Goal: Task Accomplishment & Management: Contribute content

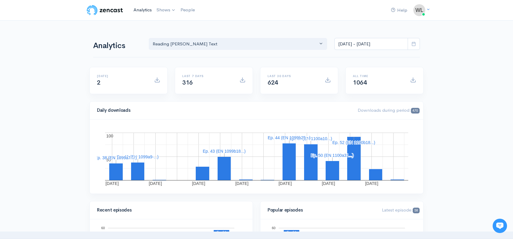
click at [141, 10] on link "Analytics" at bounding box center [142, 10] width 23 height 13
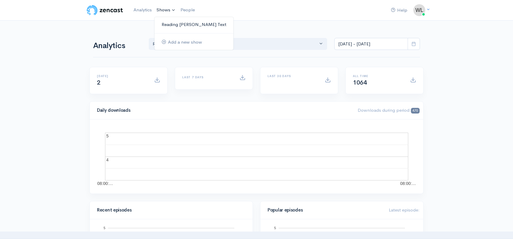
click at [174, 23] on link "Reading [PERSON_NAME] Text" at bounding box center [193, 24] width 79 height 10
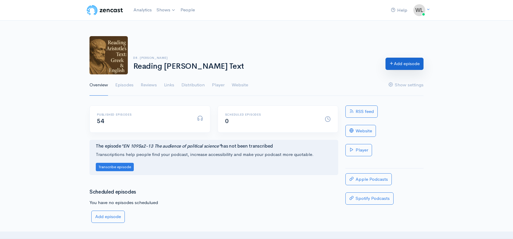
click at [407, 67] on link "Add episode" at bounding box center [404, 64] width 38 height 12
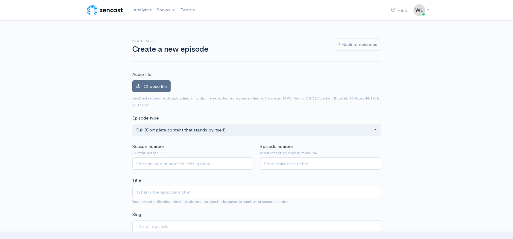
click at [159, 88] on span "Choose file" at bounding box center [155, 86] width 23 height 6
click at [0, 0] on input "Choose file" at bounding box center [0, 0] width 0 height 0
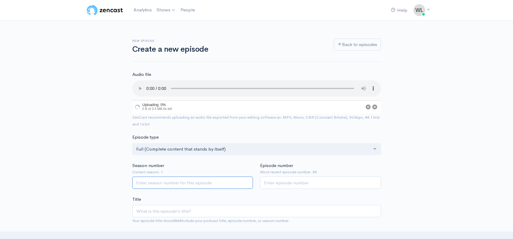
click at [212, 177] on input "Season number" at bounding box center [192, 183] width 121 height 12
type input "1"
click at [288, 178] on input "Episode number" at bounding box center [320, 183] width 121 height 12
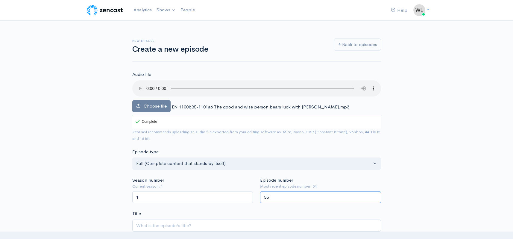
type input "55"
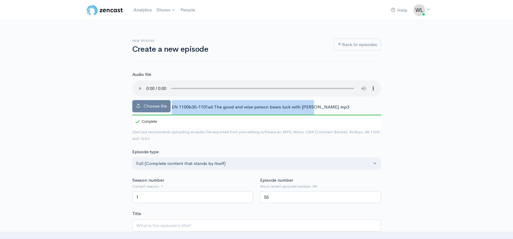
drag, startPoint x: 172, startPoint y: 98, endPoint x: 312, endPoint y: 99, distance: 140.2
click at [312, 104] on span "EN 1100b35-1101a6 The good and wise person bears luck with [PERSON_NAME].mp3" at bounding box center [260, 107] width 177 height 6
copy div "EN 1100b35-1101a6 The good and wise person bears luck with [PERSON_NAME]"
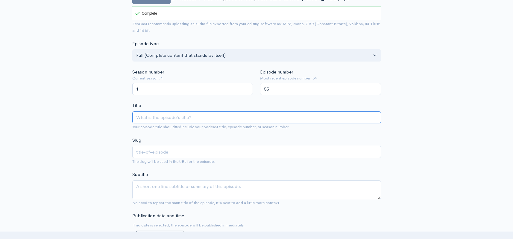
click at [193, 112] on input "Title" at bounding box center [256, 118] width 248 height 12
paste input "EN 1100b35-1101a6 The good and wise person bears luck with [PERSON_NAME]"
type input "EN 1100b35-1101a6 The good and wise person bears luck with [PERSON_NAME]"
type input "en-1100b35-1101a6-the-good-and-wise-person-bears-luck-with-[PERSON_NAME]"
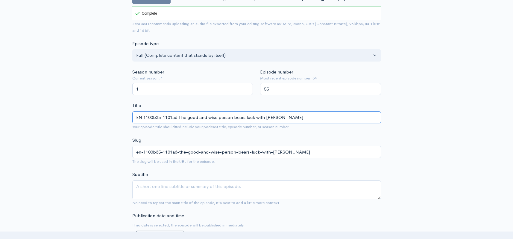
type input "EN 1100b35-1101a6 The good and wise person bears luck with [PERSON_NAME]"
click at [205, 181] on textarea "Subtitle" at bounding box center [256, 190] width 248 height 19
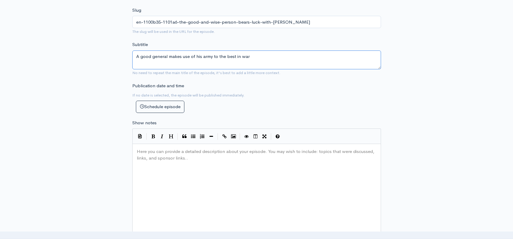
scroll to position [240, 0]
type textarea "A good general makes use of his army to the best in war"
click at [164, 147] on pre "Here you can provide a detailed description about your episode. You may wish to…" at bounding box center [256, 147] width 242 height 0
click at [230, 183] on div "Here you can provide a detailed description about your episode. You may wish to…" at bounding box center [263, 198] width 257 height 105
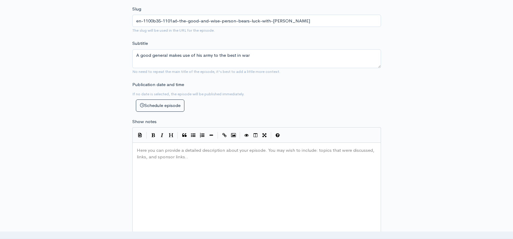
paste textarea "1"
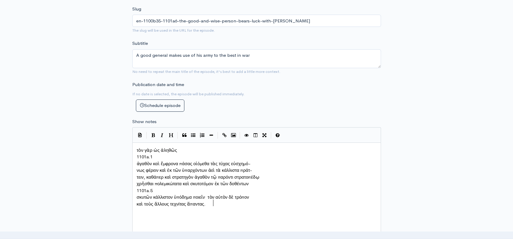
type textarea "1101a.1"
drag, startPoint x: 156, startPoint y: 153, endPoint x: 128, endPoint y: 152, distance: 27.6
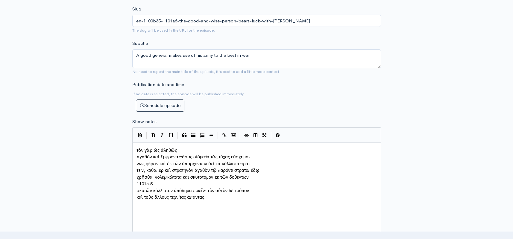
click at [135, 154] on pre "ἀγαθὸν καὶ ἔμφρονα πάσας οἰόμεθα τὰς τύχας εὐσχημό-" at bounding box center [256, 157] width 242 height 7
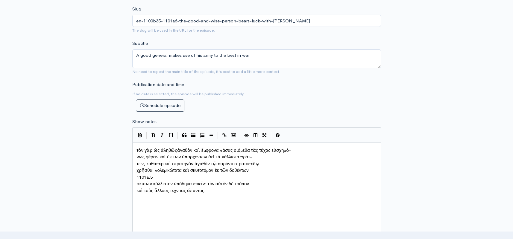
scroll to position [3, 1]
click at [137, 155] on span "νως φέρειν καὶ ἐκ τῶν ὑπαρχόντων ἀεὶ τὰ κάλλιστα πράτ-" at bounding box center [194, 157] width 115 height 6
click at [136, 161] on pre "τειν, καθάπερ καὶ στρατηγὸν ἀγαθὸν τῷ παρόντι στρατοπέδῳ" at bounding box center [256, 164] width 242 height 7
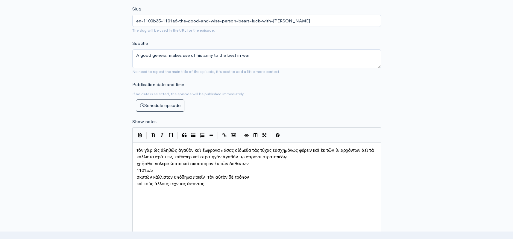
click at [137, 163] on span "χρῆσθαι πολεμικώτατα καὶ σκυτοτόμον ἐκ τῶν δοθέντων" at bounding box center [193, 164] width 112 height 6
type textarea "1101a.5"
drag, startPoint x: 155, startPoint y: 167, endPoint x: 131, endPoint y: 166, distance: 23.4
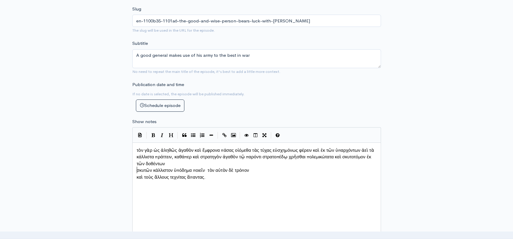
click at [135, 167] on pre "σκυτῶν κάλλιστον ὑπόδημα ποιεῖν· τὸν αὐτὸν δὲ τρόπον" at bounding box center [256, 170] width 242 height 7
click at [137, 167] on span "καὶ τοὺς ἄλλους τεχνίτας ἅπαντας." at bounding box center [171, 170] width 69 height 6
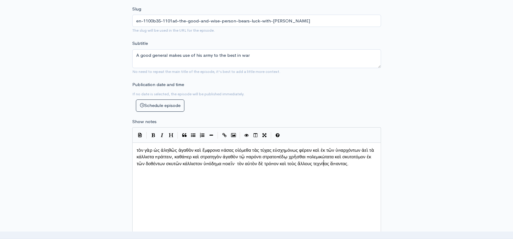
scroll to position [3, 1]
click at [187, 182] on div "x τὸν γὰρ ὡς ἀληθῶς ἀγαθὸν καὶ ἔμφρονα πάσας οἰόμεθα τὰς τύχας εὐσχημόνως φέρει…" at bounding box center [263, 198] width 257 height 105
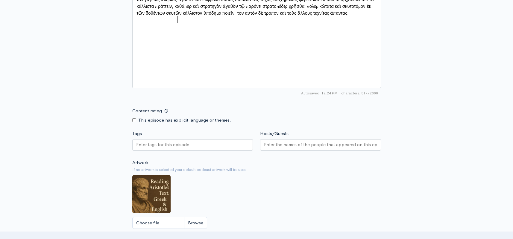
scroll to position [394, 0]
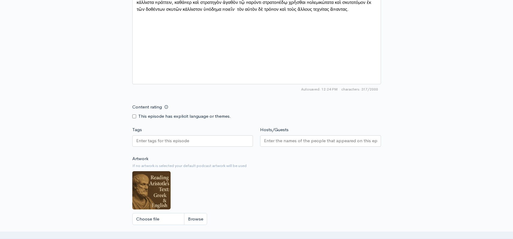
click at [176, 138] on input "Tags" at bounding box center [163, 141] width 54 height 7
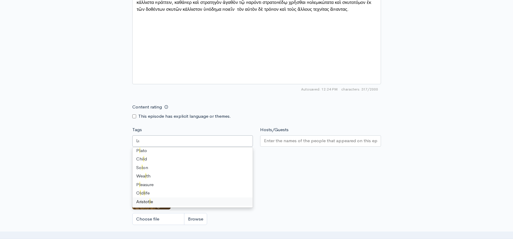
scroll to position [0, 0]
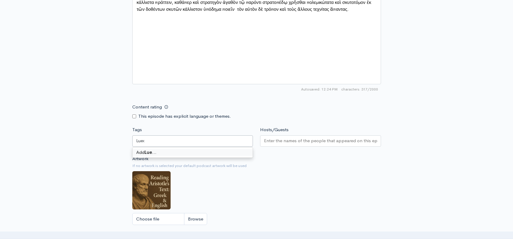
type input "Lueck"
type input "Luck"
type input "General"
type input "Noble things"
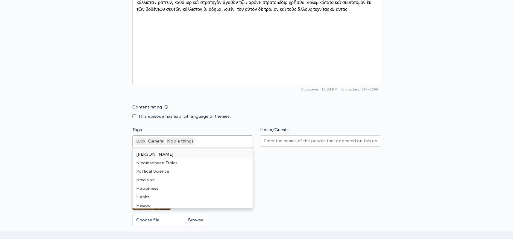
click at [268, 138] on input "Hosts/Guests" at bounding box center [320, 141] width 113 height 7
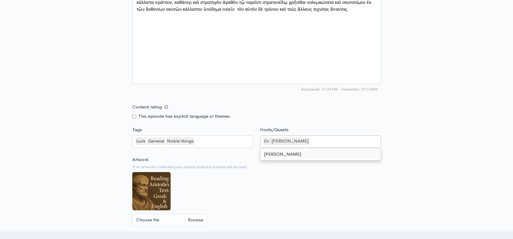
click at [263, 178] on div "Artwork If no artwork is selected your default podcast artwork will be used Cho…" at bounding box center [256, 193] width 248 height 74
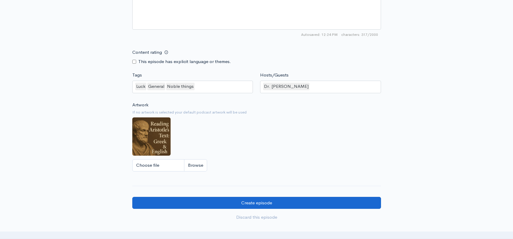
click at [268, 199] on input "Create episode" at bounding box center [256, 203] width 248 height 12
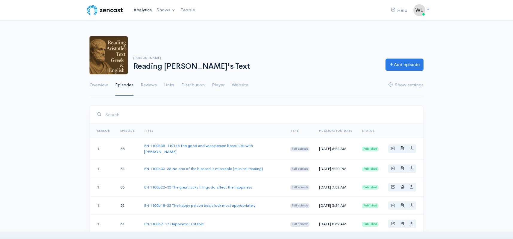
click at [144, 9] on link "Analytics" at bounding box center [142, 10] width 23 height 13
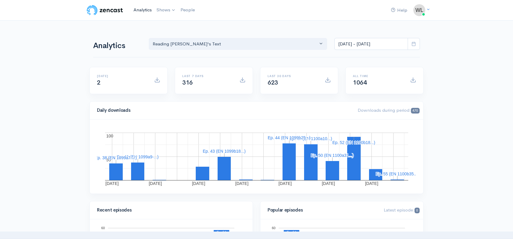
click at [141, 11] on link "Analytics" at bounding box center [142, 10] width 23 height 13
click at [140, 10] on link "Analytics" at bounding box center [142, 10] width 23 height 13
click at [136, 10] on link "Analytics" at bounding box center [142, 10] width 23 height 13
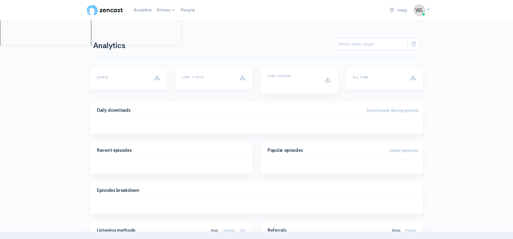
click at [136, 10] on link "Analytics" at bounding box center [142, 10] width 23 height 13
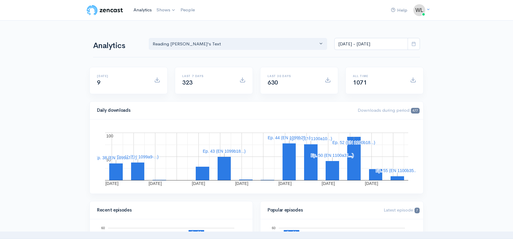
click at [142, 10] on link "Analytics" at bounding box center [142, 10] width 23 height 13
click at [415, 46] on span at bounding box center [413, 44] width 12 height 12
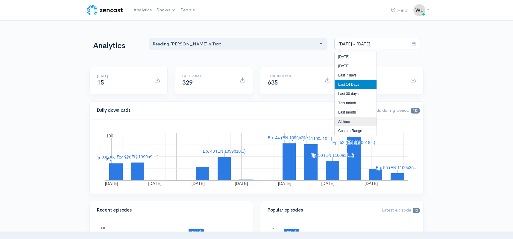
click at [343, 123] on li "All time" at bounding box center [355, 121] width 42 height 9
type input "Jun 14, 2025 - Aug 14, 2025"
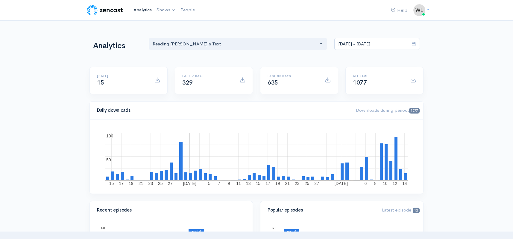
click at [145, 12] on link "Analytics" at bounding box center [142, 10] width 23 height 13
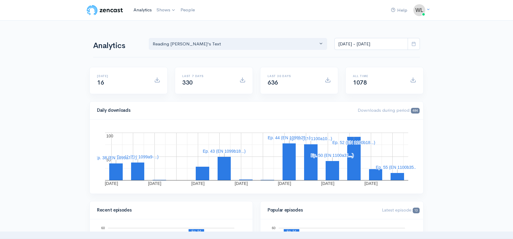
click at [138, 10] on link "Analytics" at bounding box center [142, 10] width 23 height 13
click at [146, 10] on link "Analytics" at bounding box center [142, 10] width 23 height 13
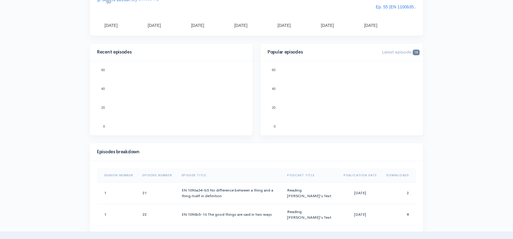
scroll to position [161, 0]
